Goal: Book appointment/travel/reservation

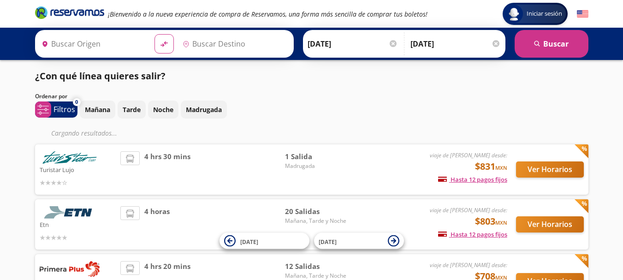
type input "[GEOGRAPHIC_DATA], [GEOGRAPHIC_DATA]"
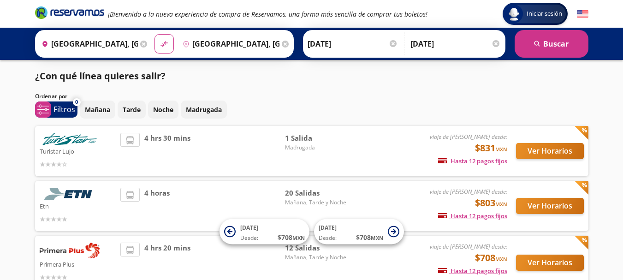
click at [354, 48] on input "[DATE]" at bounding box center [352, 43] width 90 height 23
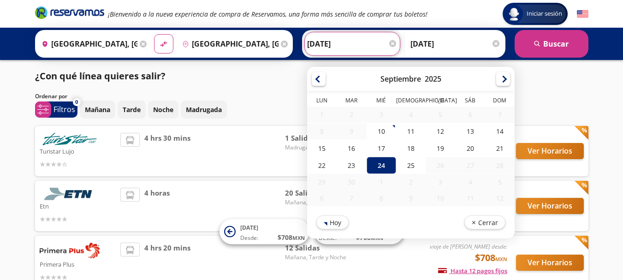
click at [353, 50] on input "[DATE]" at bounding box center [352, 43] width 90 height 23
click at [558, 92] on div "Ordenar por" at bounding box center [311, 96] width 553 height 8
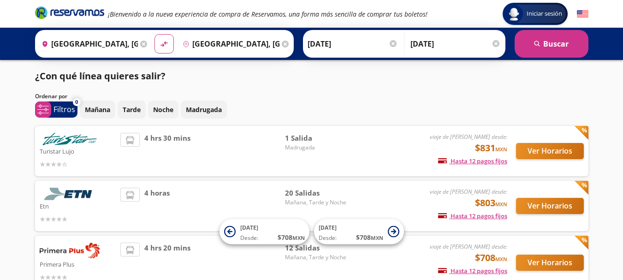
click at [496, 43] on div at bounding box center [495, 43] width 7 height 7
click at [355, 55] on input "[DATE]" at bounding box center [360, 43] width 90 height 23
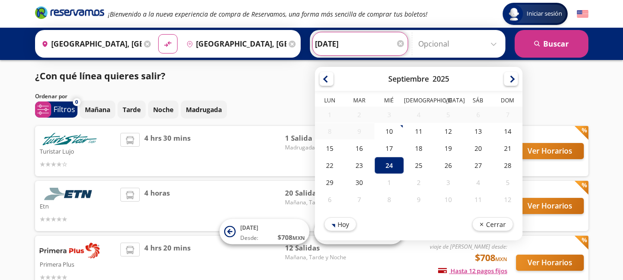
click at [339, 46] on input "[DATE]" at bounding box center [360, 43] width 90 height 23
click at [395, 165] on div "24" at bounding box center [388, 165] width 29 height 17
click at [394, 164] on div "viaje de [PERSON_NAME] desde: $831 MXN Hasta 12 pagos fijos Pagos fijos en comp…" at bounding box center [430, 151] width 153 height 36
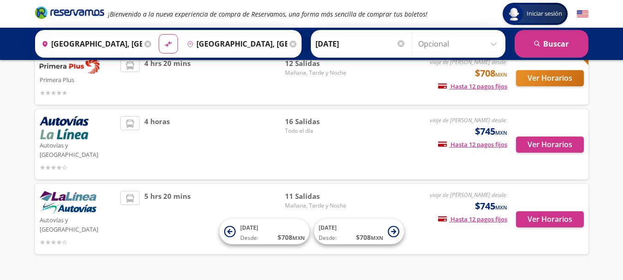
scroll to position [123, 0]
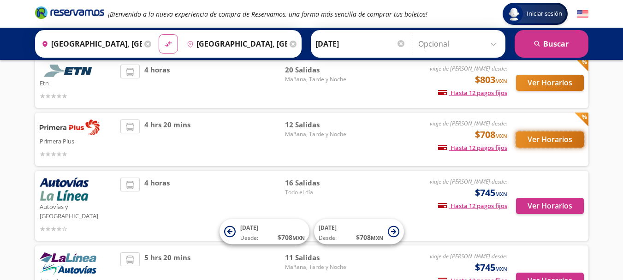
click at [547, 141] on button "Ver Horarios" at bounding box center [550, 139] width 68 height 16
